Goal: Transaction & Acquisition: Purchase product/service

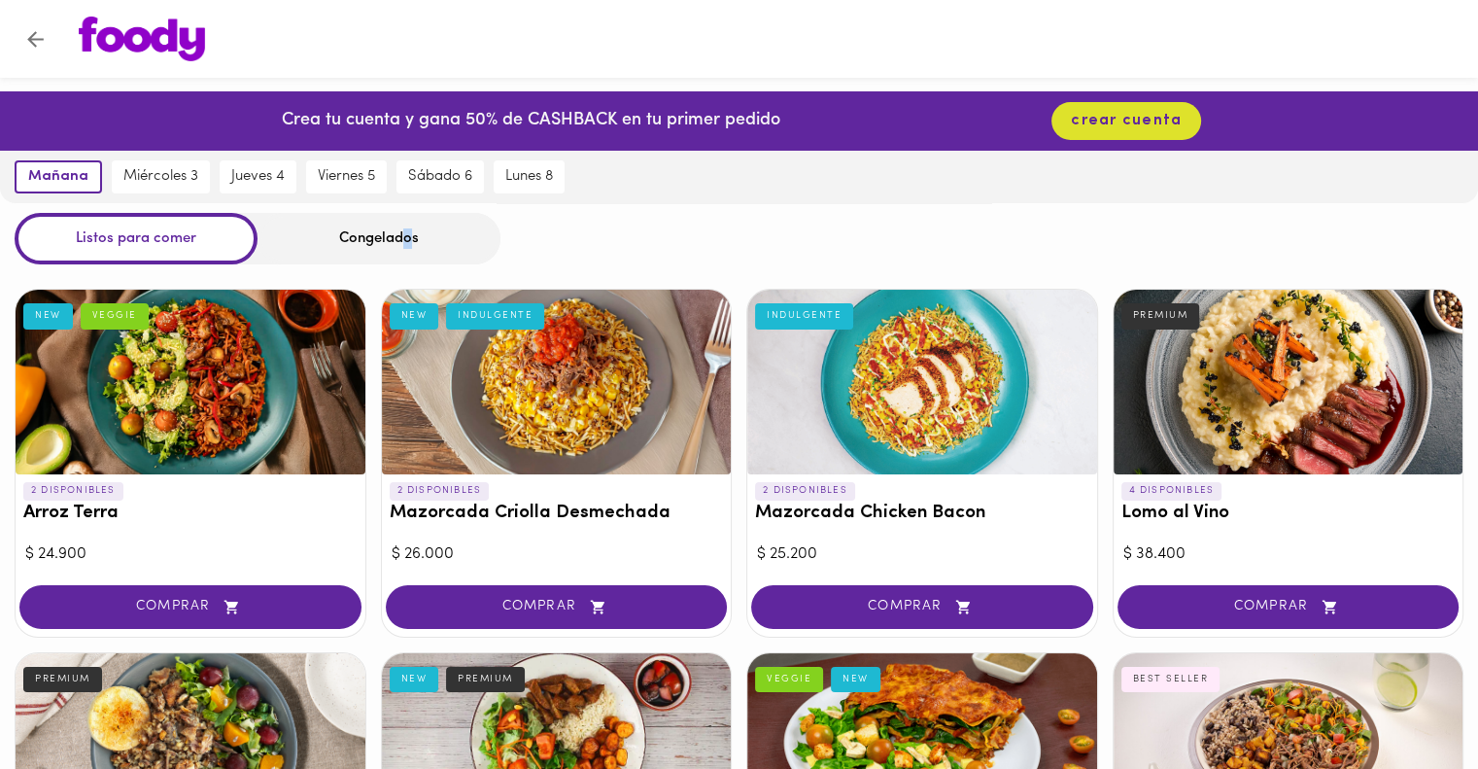
click at [407, 251] on div "Congelados" at bounding box center [379, 239] width 243 height 52
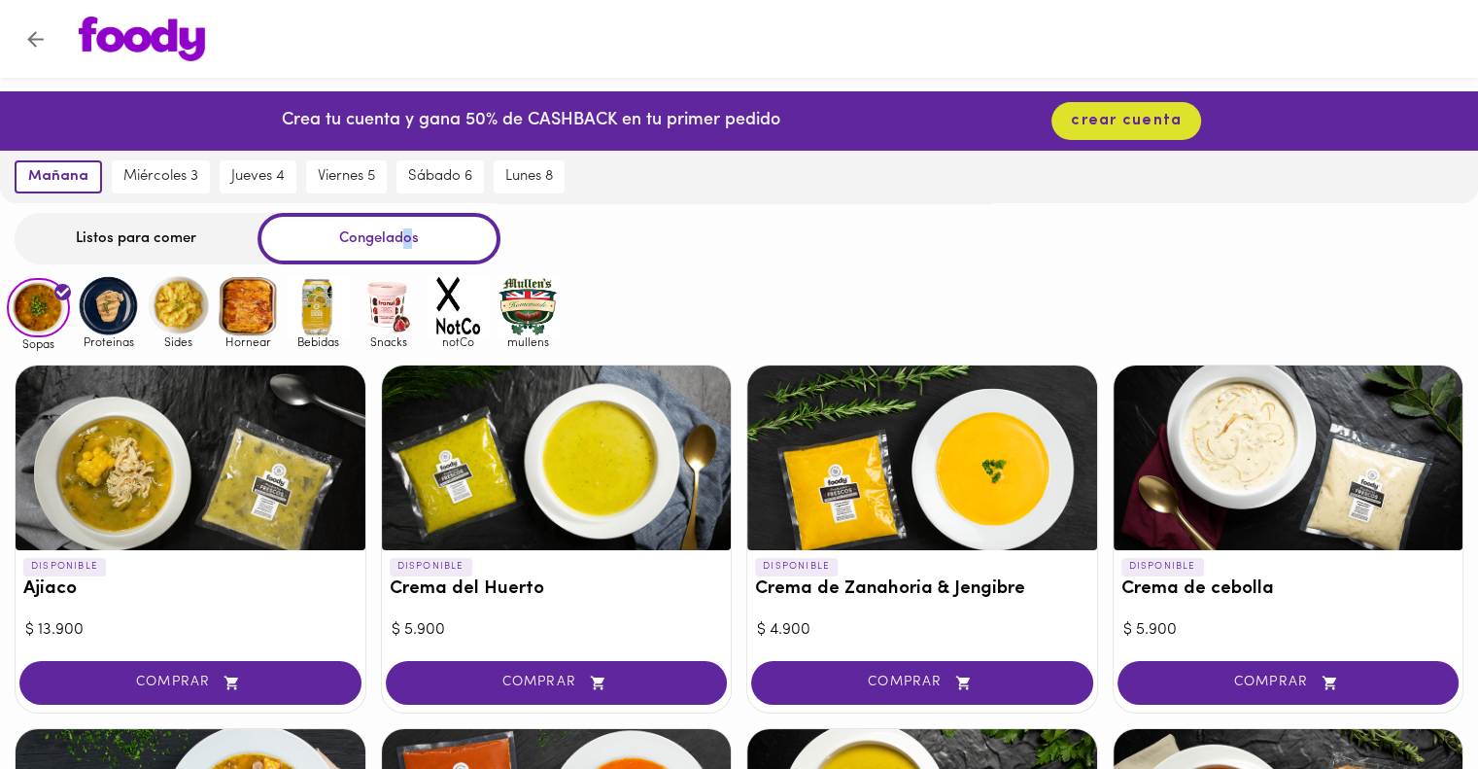
click at [111, 318] on img at bounding box center [108, 305] width 63 height 63
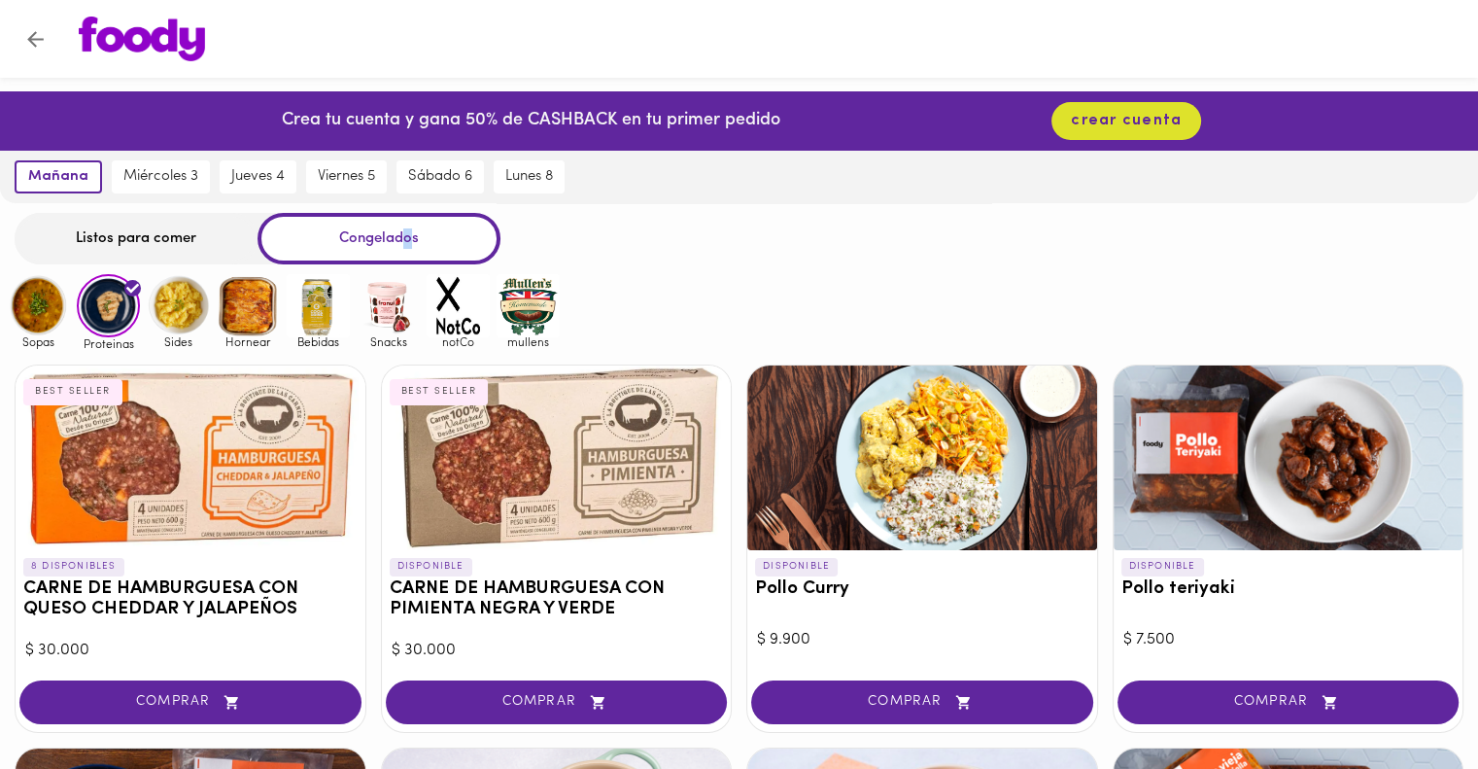
click at [144, 46] on img at bounding box center [142, 39] width 126 height 45
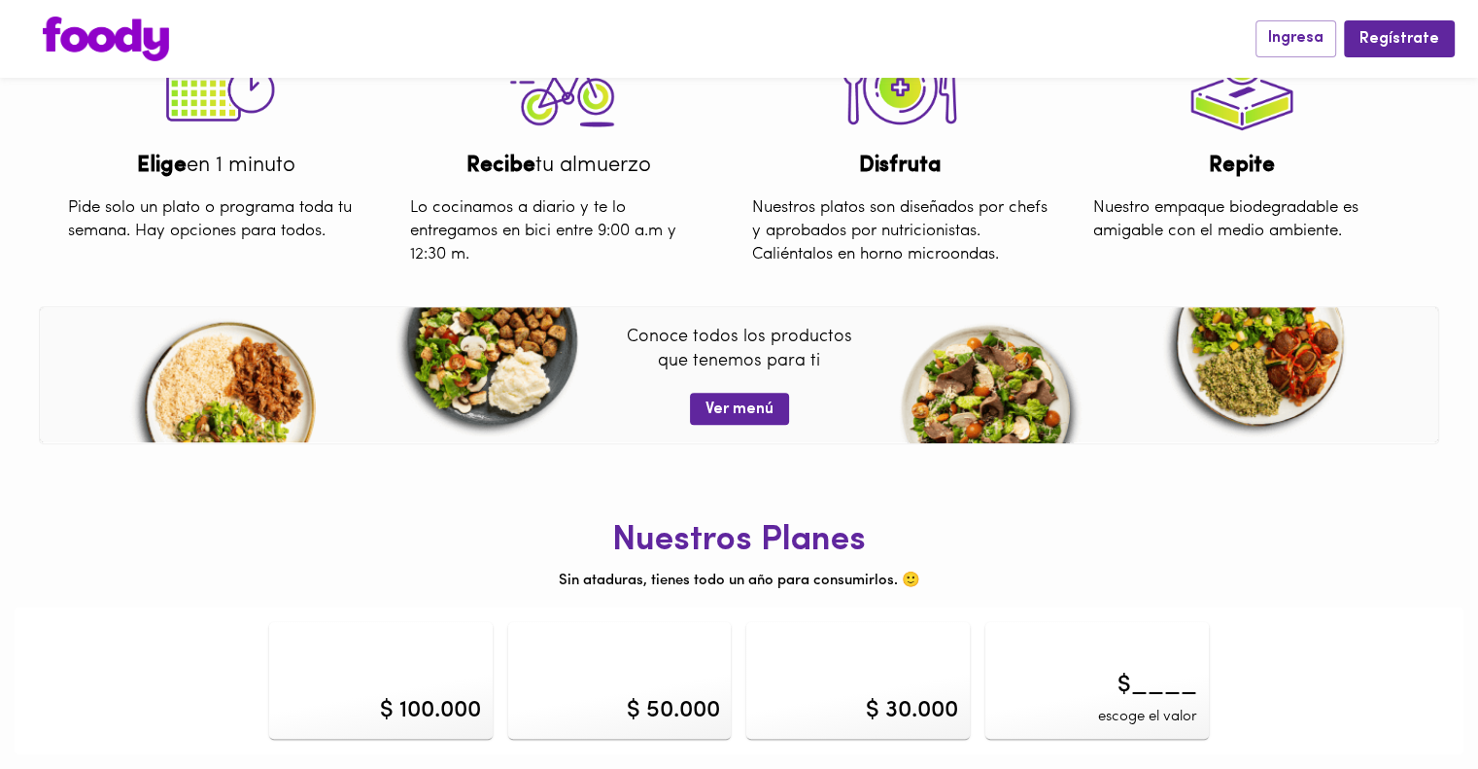
scroll to position [707, 0]
